Goal: Information Seeking & Learning: Learn about a topic

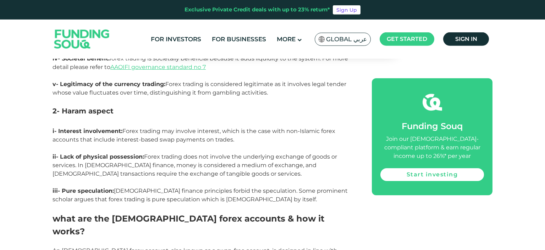
scroll to position [1452, 0]
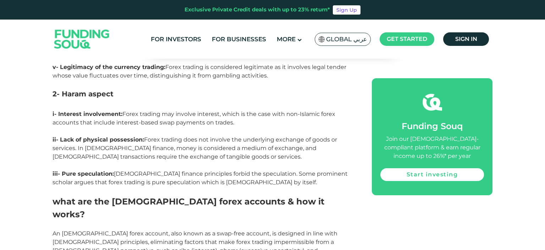
click at [94, 170] on span "iii- Pure speculation:" at bounding box center [83, 173] width 61 height 7
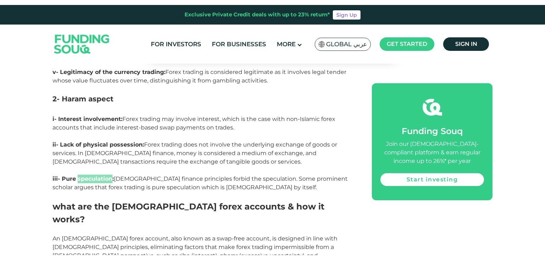
scroll to position [1462, 0]
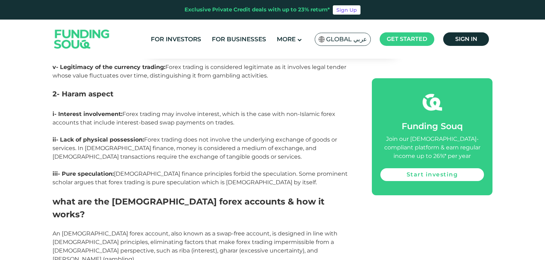
click at [181, 143] on p "ii- Lack of physical possession: Forex trading does not involve the underlying …" at bounding box center [205, 152] width 304 height 34
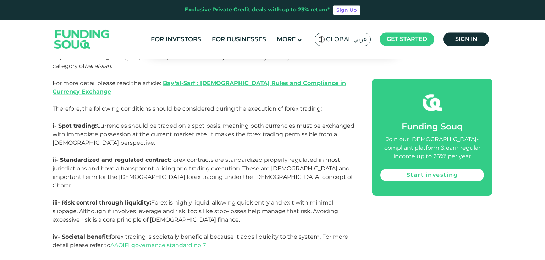
scroll to position [1275, 0]
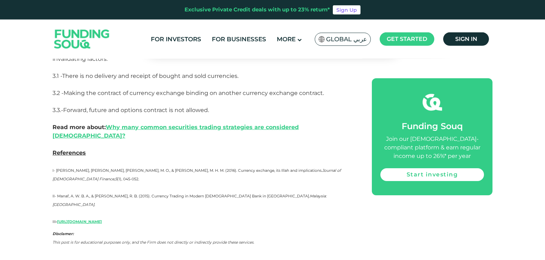
scroll to position [1387, 0]
